Goal: Task Accomplishment & Management: Manage account settings

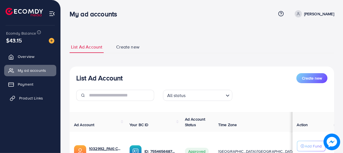
click at [34, 100] on span "Product Links" at bounding box center [31, 98] width 24 height 6
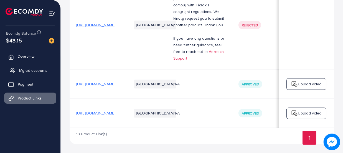
click at [24, 73] on span "My ad accounts" at bounding box center [33, 71] width 28 height 6
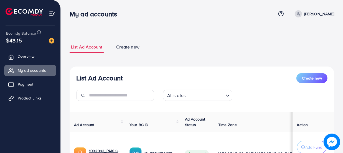
select select
click at [132, 45] on span "Create new" at bounding box center [127, 47] width 23 height 6
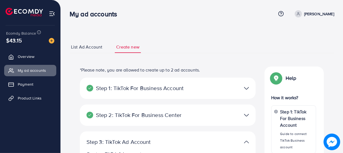
click at [88, 47] on span "List Ad Account" at bounding box center [86, 47] width 31 height 6
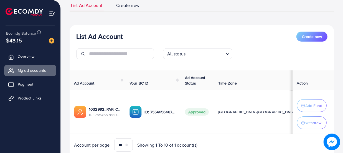
scroll to position [55, 0]
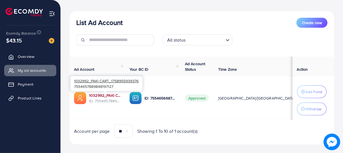
click at [109, 96] on link "1032992_PAKI CART_1758955939376" at bounding box center [105, 96] width 32 height 6
